Goal: Information Seeking & Learning: Learn about a topic

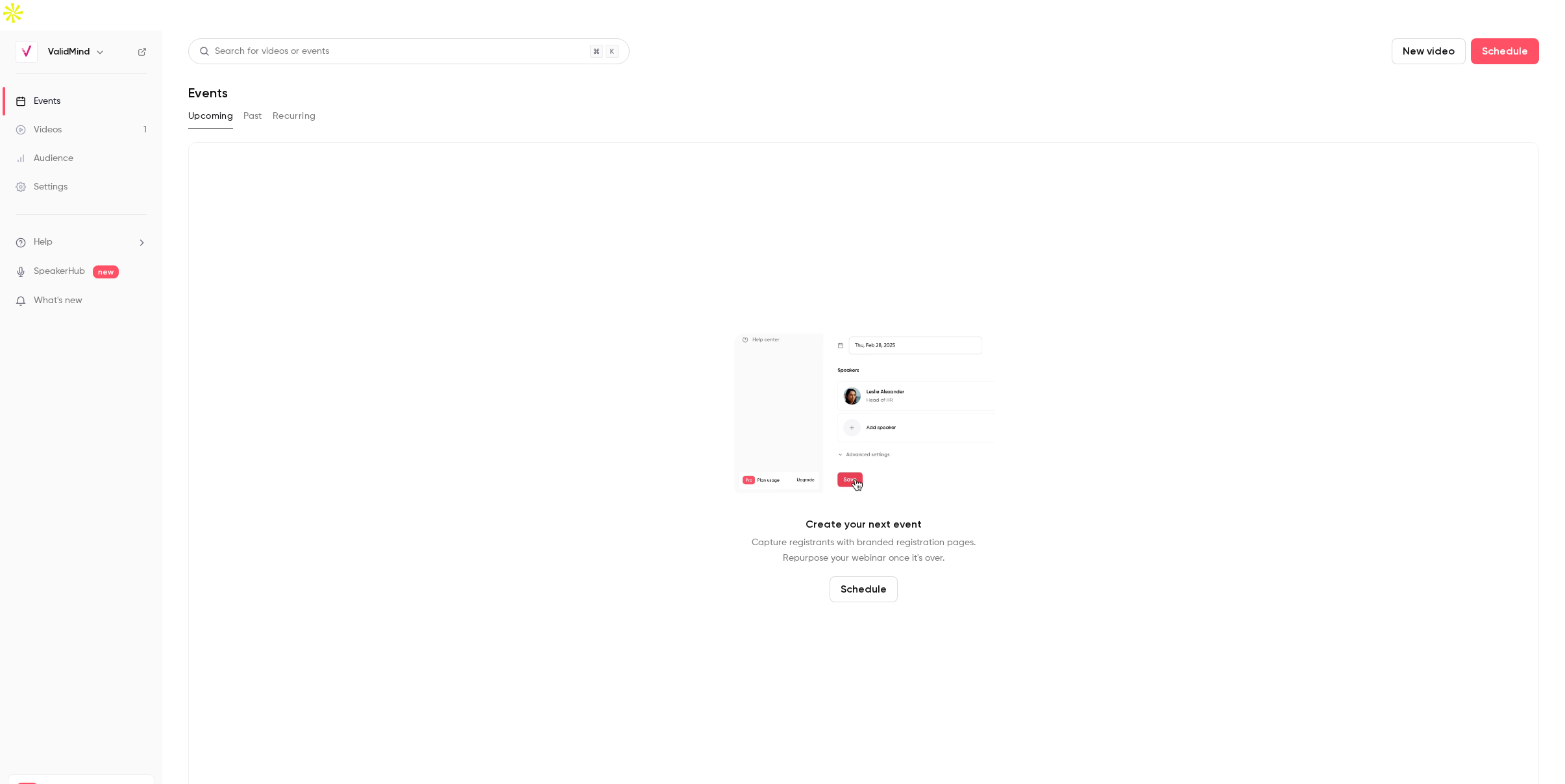
click at [249, 106] on button "Past" at bounding box center [253, 116] width 19 height 21
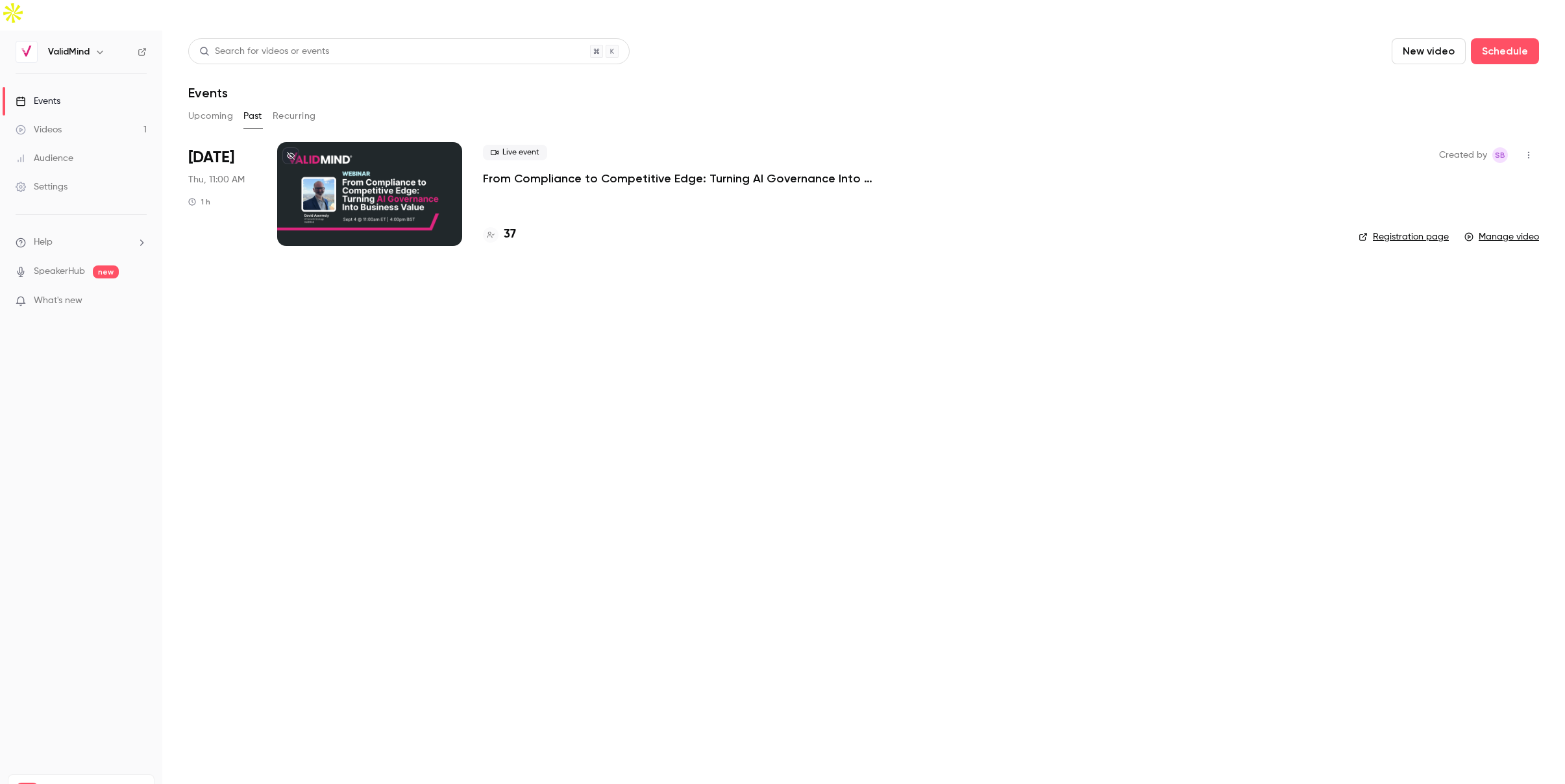
click at [660, 171] on p "From Compliance to Competitive Edge: Turning AI Governance Into Business Value" at bounding box center [678, 179] width 389 height 15
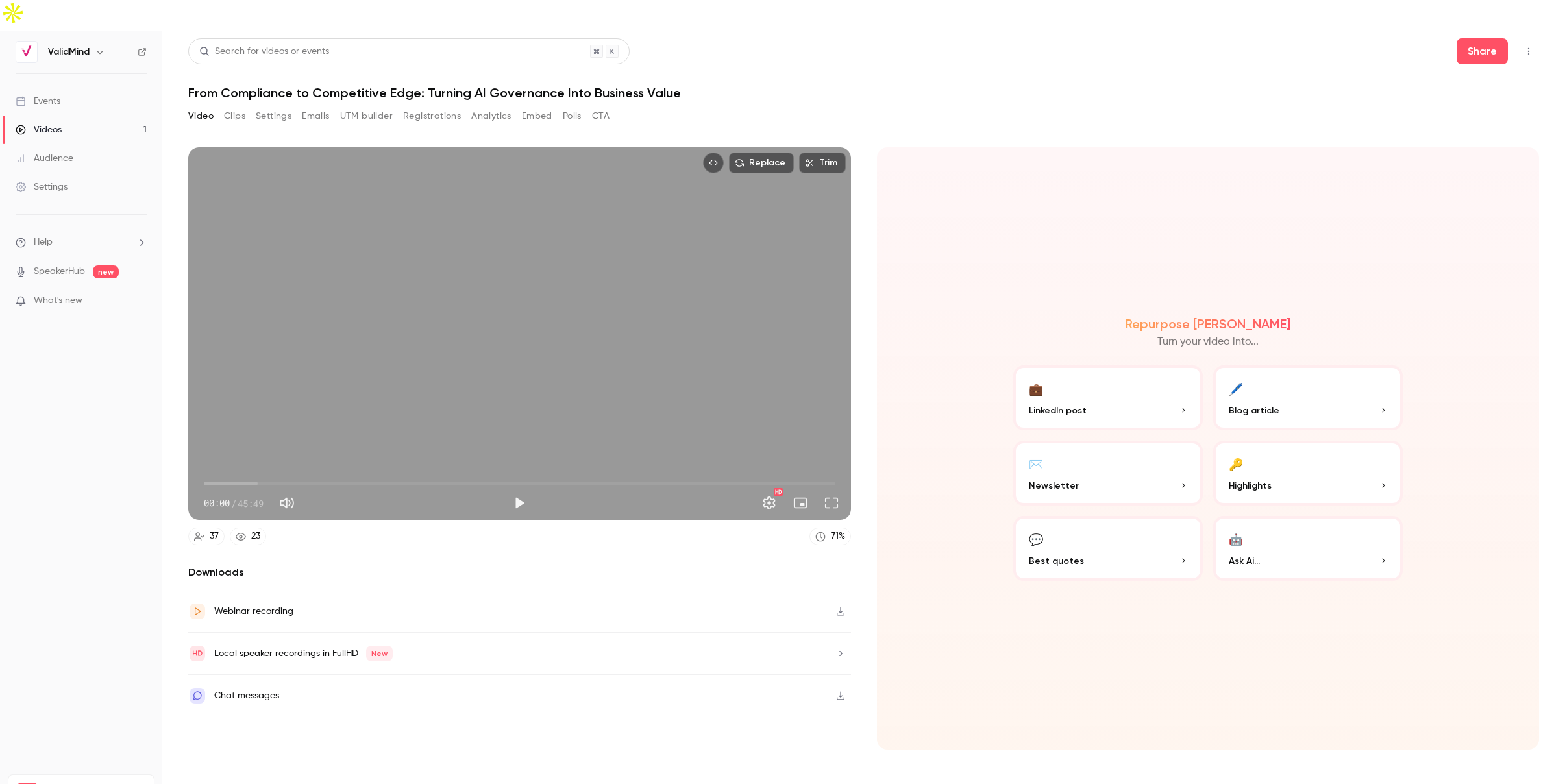
click at [61, 152] on div "Audience" at bounding box center [44, 158] width 58 height 13
